Goal: Find specific page/section

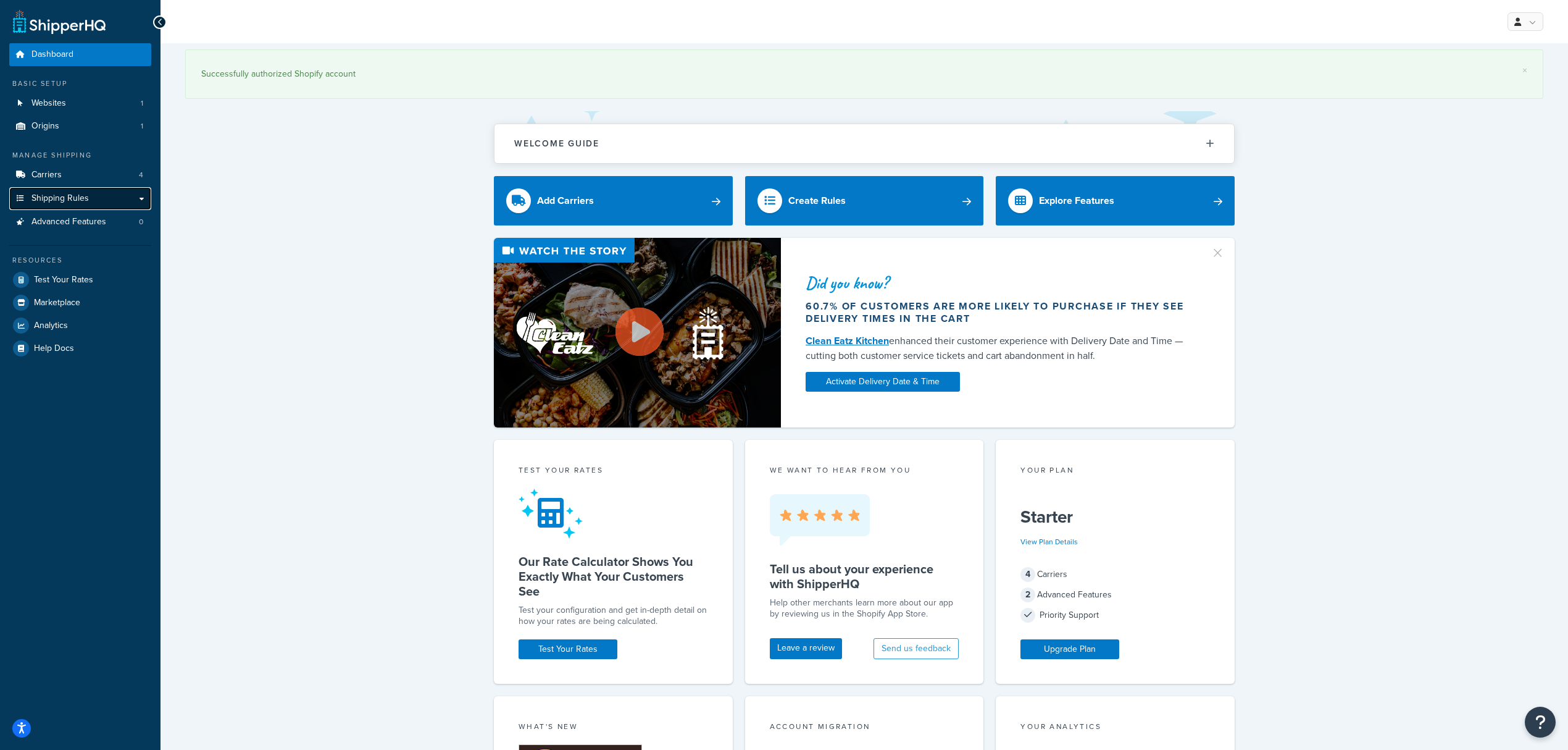
click at [149, 194] on link "Shipping Rules" at bounding box center [79, 199] width 142 height 23
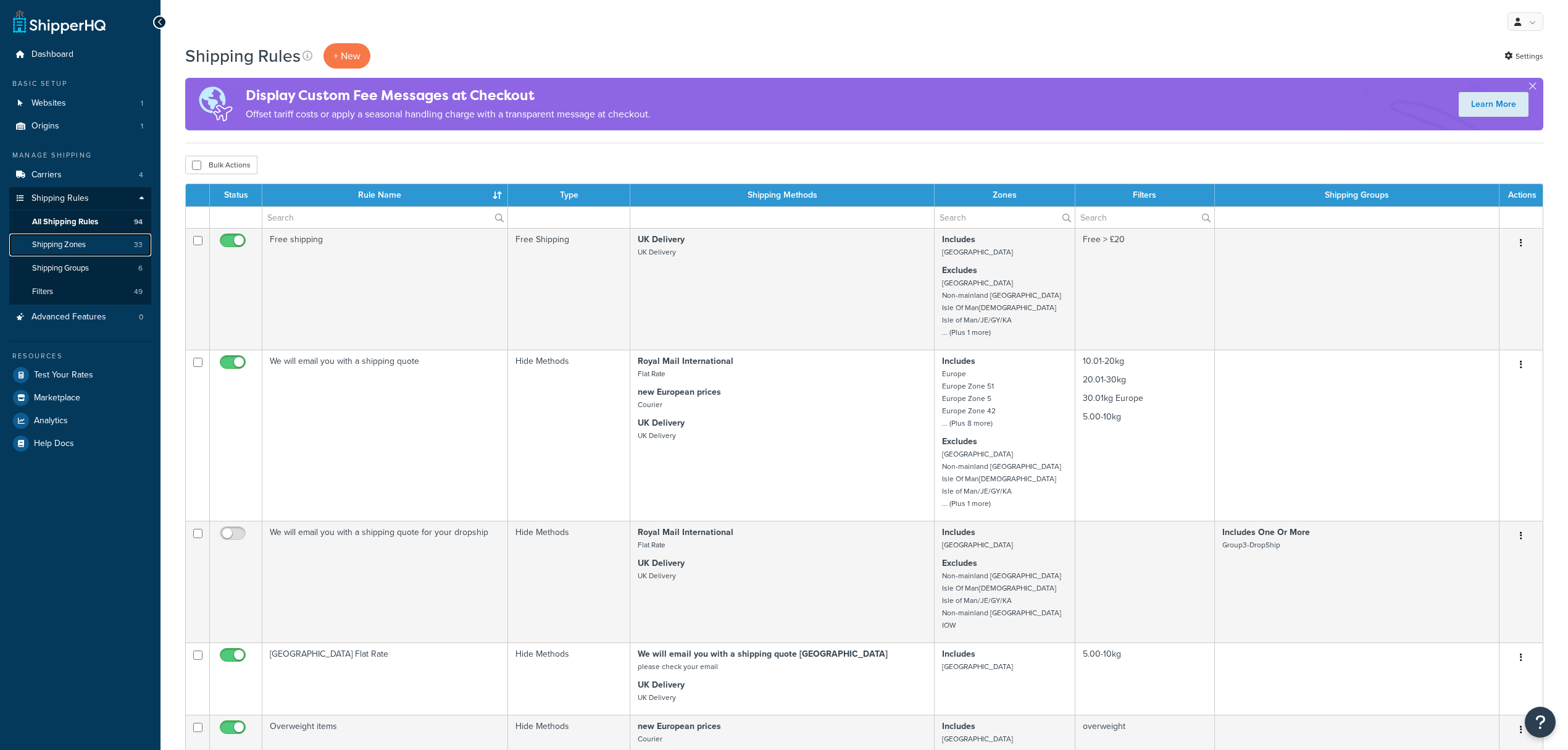
click at [79, 243] on span "Shipping Zones" at bounding box center [59, 245] width 54 height 11
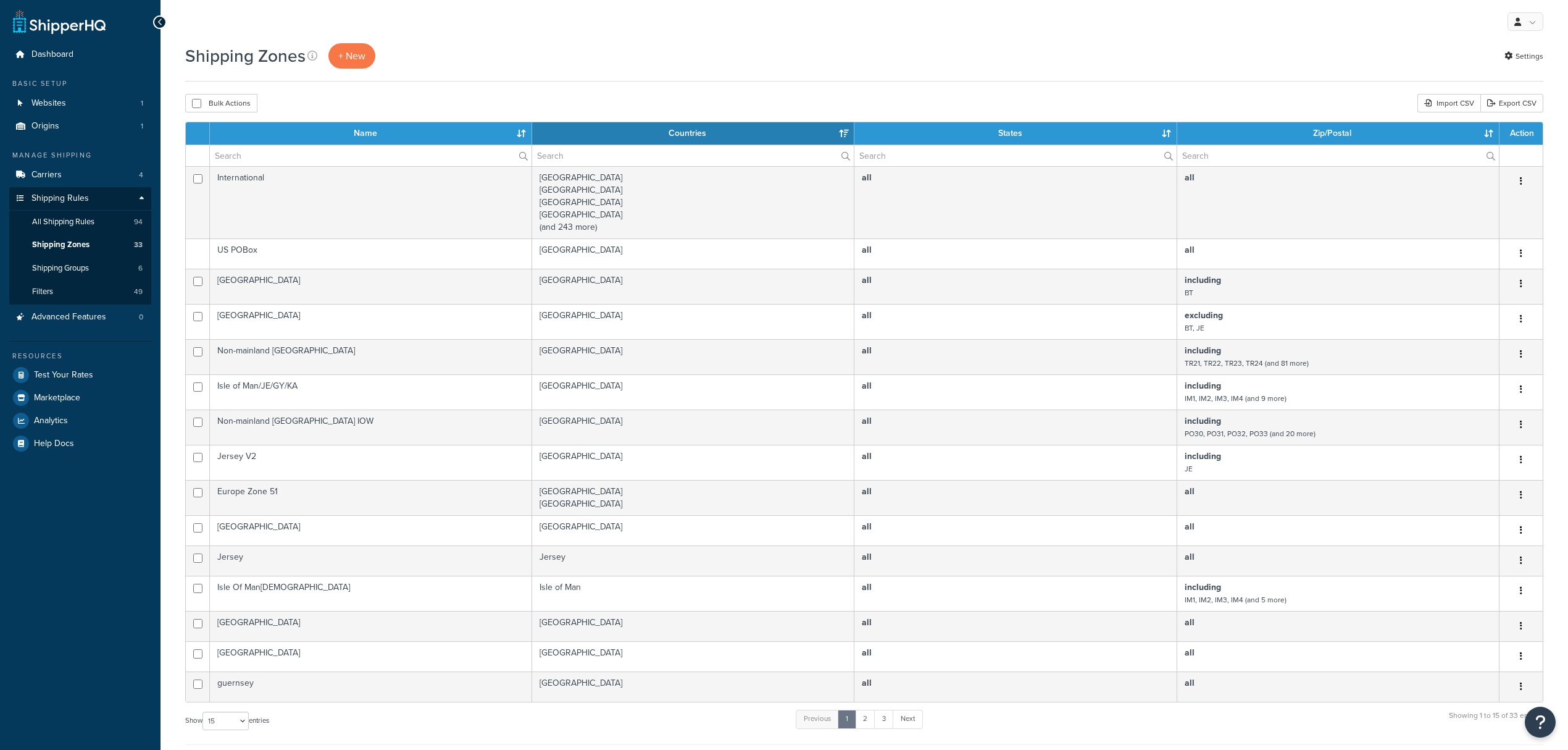
select select "15"
click at [601, 161] on input "text" at bounding box center [693, 156] width 321 height 21
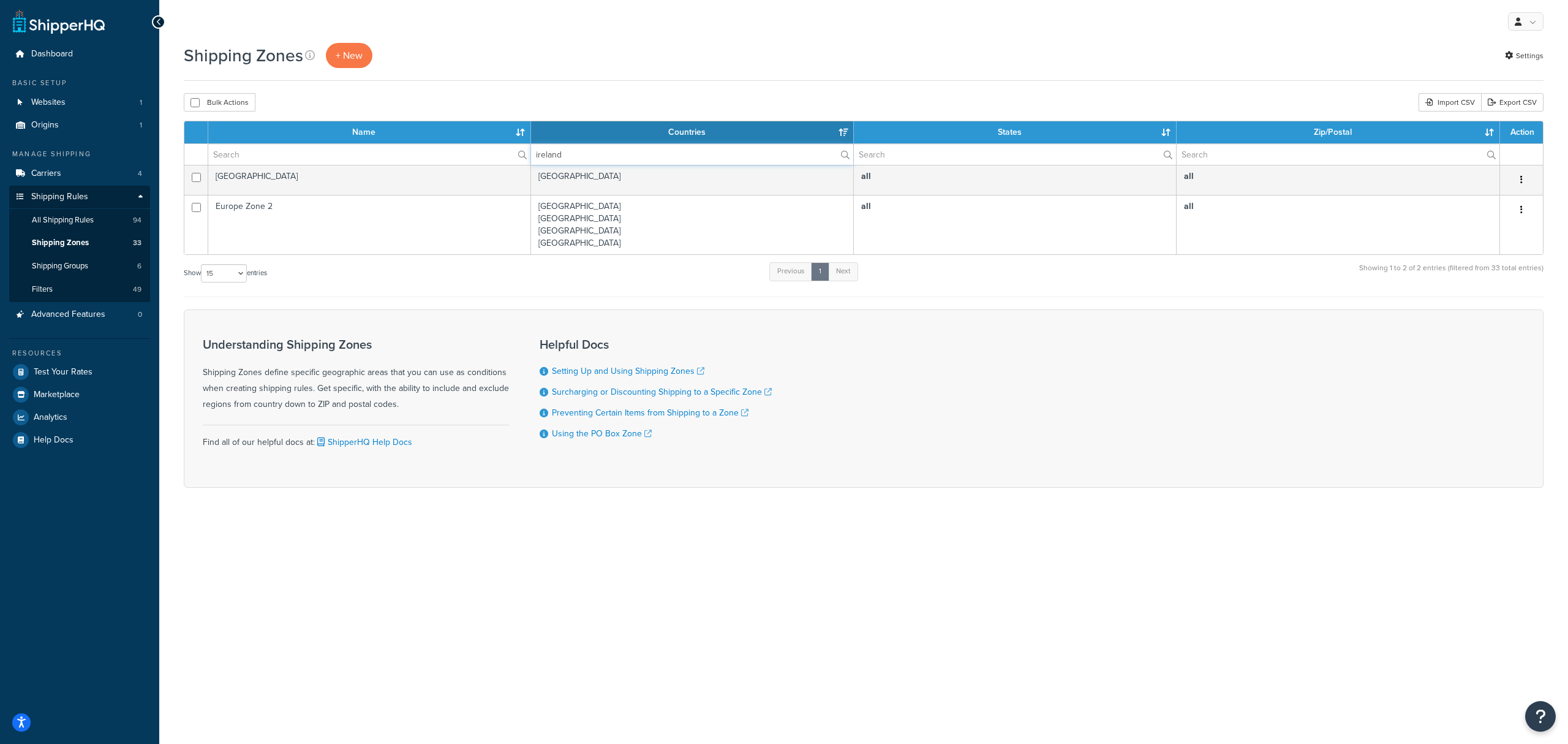
type input "ireland"
